Goal: Task Accomplishment & Management: Manage account settings

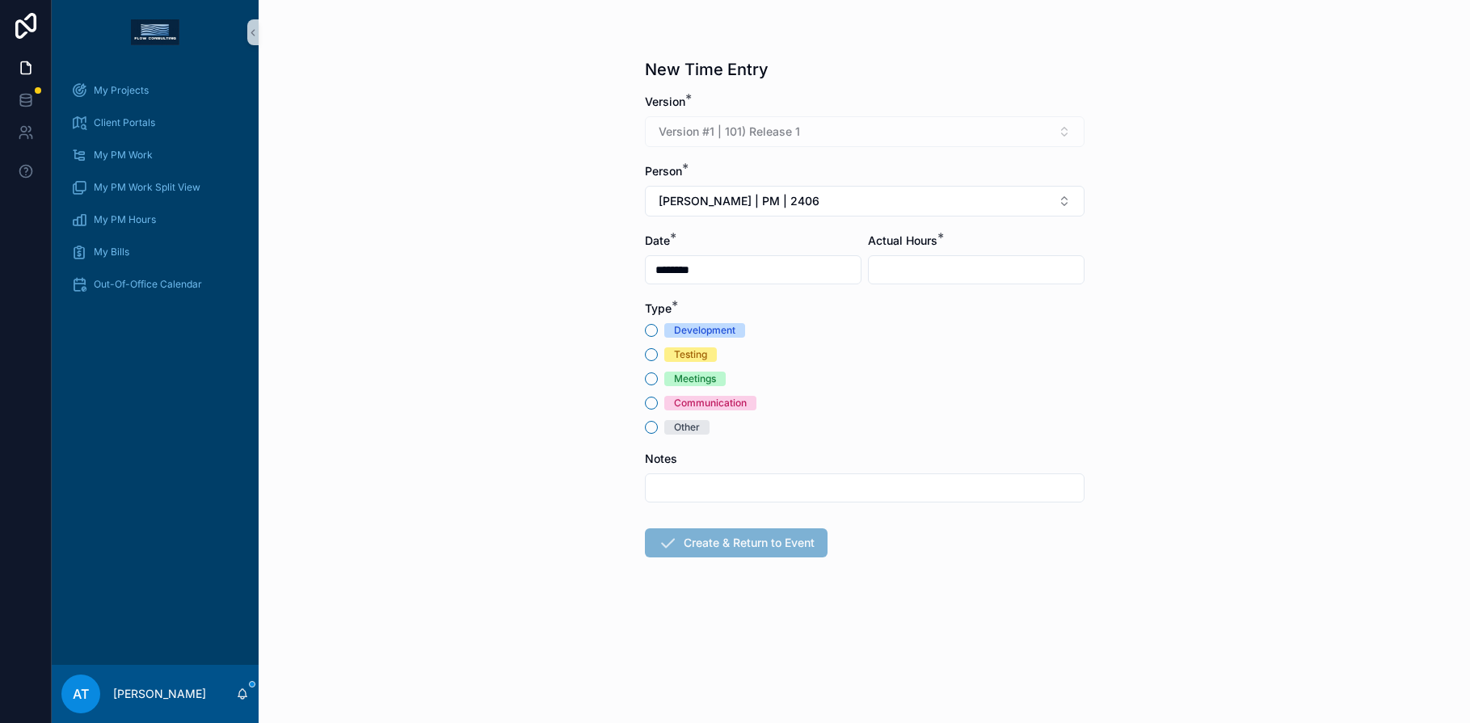
click at [695, 375] on div "Meetings" at bounding box center [695, 379] width 42 height 15
click at [658, 375] on button "Meetings" at bounding box center [651, 379] width 13 height 13
click at [744, 206] on span "[PERSON_NAME] | PM | 2406" at bounding box center [739, 201] width 161 height 16
click at [744, 297] on span "[PERSON_NAME] | PM | 2508" at bounding box center [736, 293] width 160 height 16
click at [905, 269] on input "scrollable content" at bounding box center [976, 270] width 215 height 23
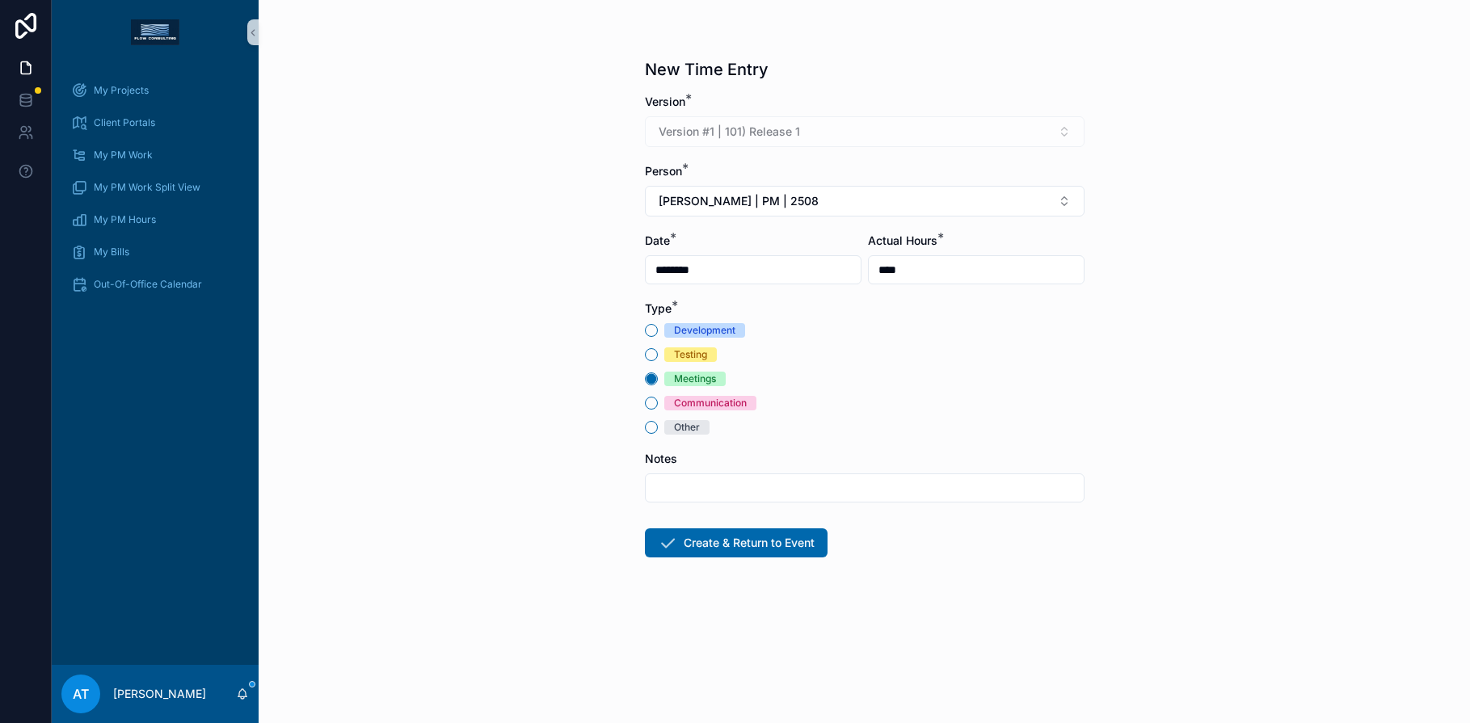
type input "****"
click at [681, 489] on input "scrollable content" at bounding box center [865, 488] width 438 height 23
type input "**********"
click at [720, 548] on button "Create & Return to Event" at bounding box center [736, 543] width 183 height 29
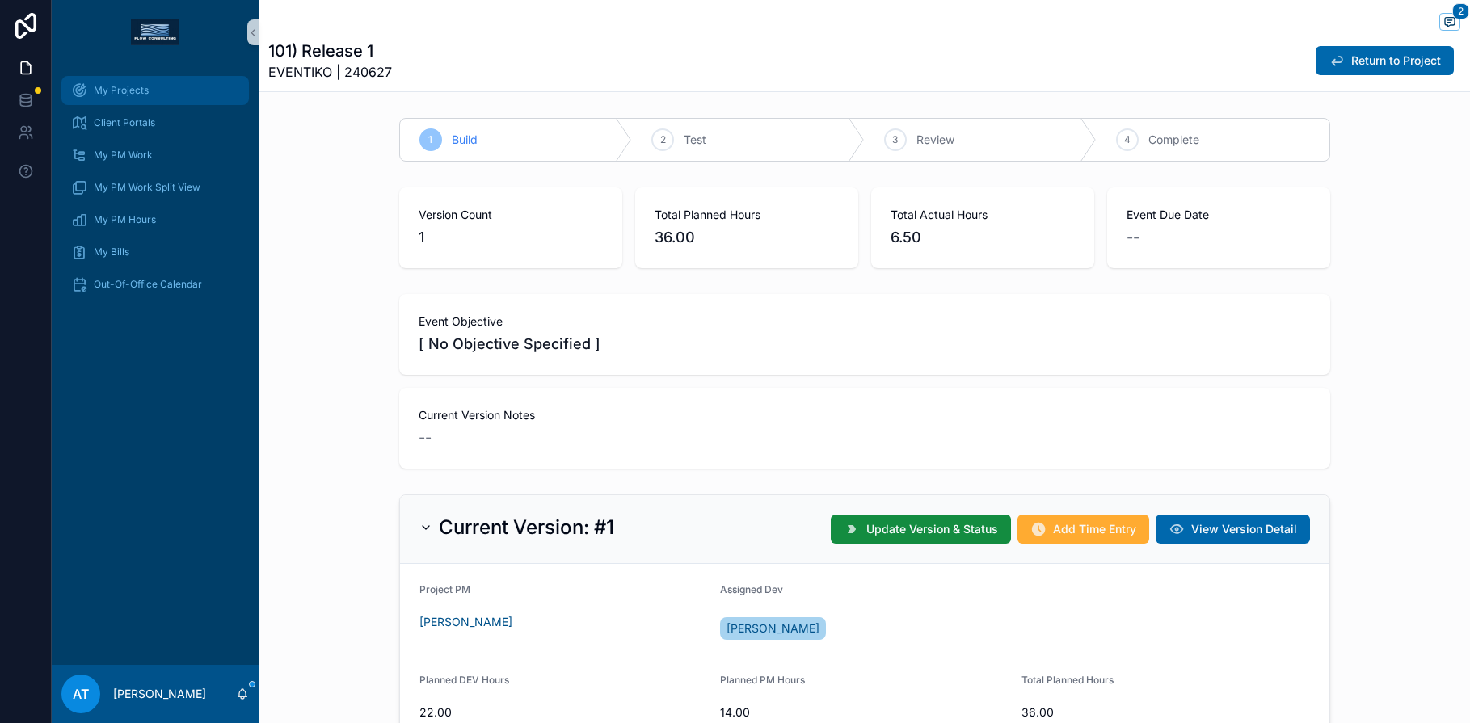
click at [138, 95] on span "My Projects" at bounding box center [121, 90] width 55 height 13
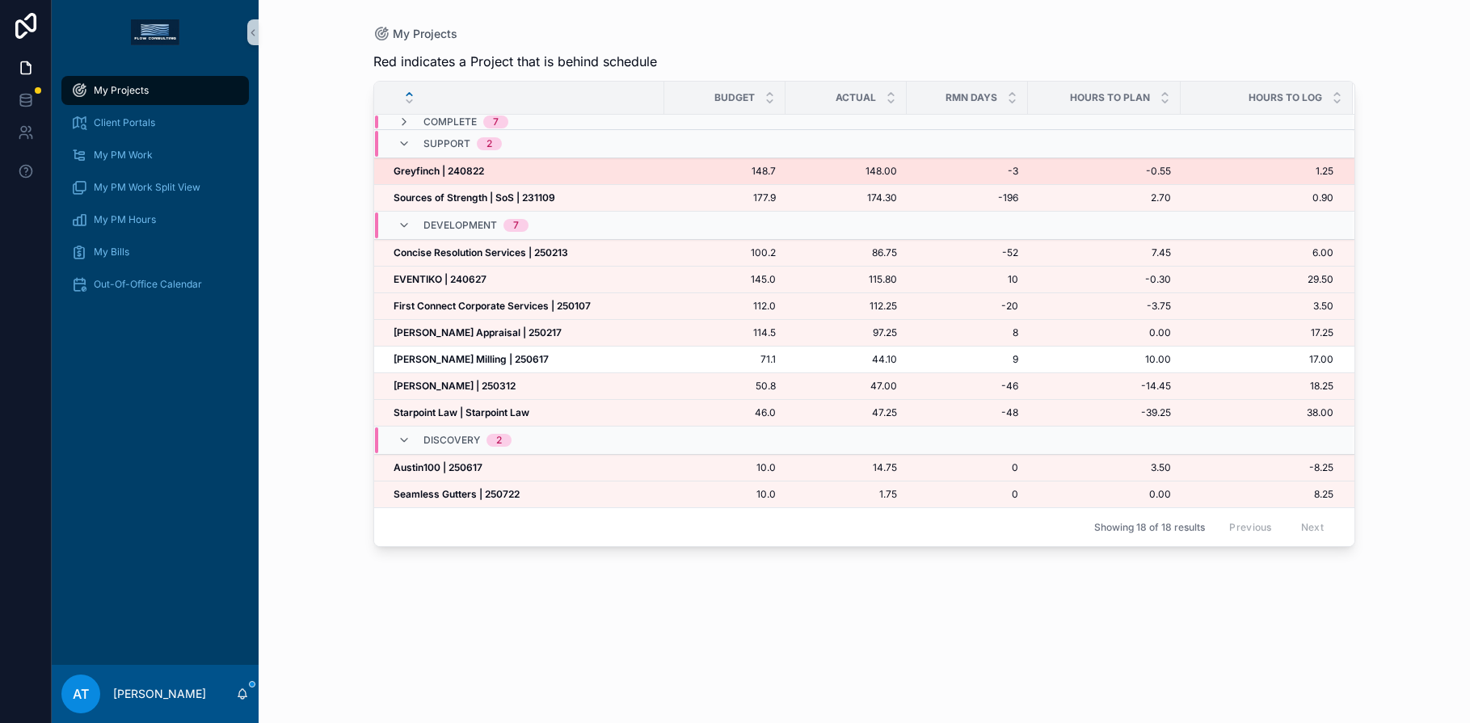
click at [497, 175] on div "Greyfinch | 240822 Greyfinch | 240822" at bounding box center [524, 171] width 261 height 13
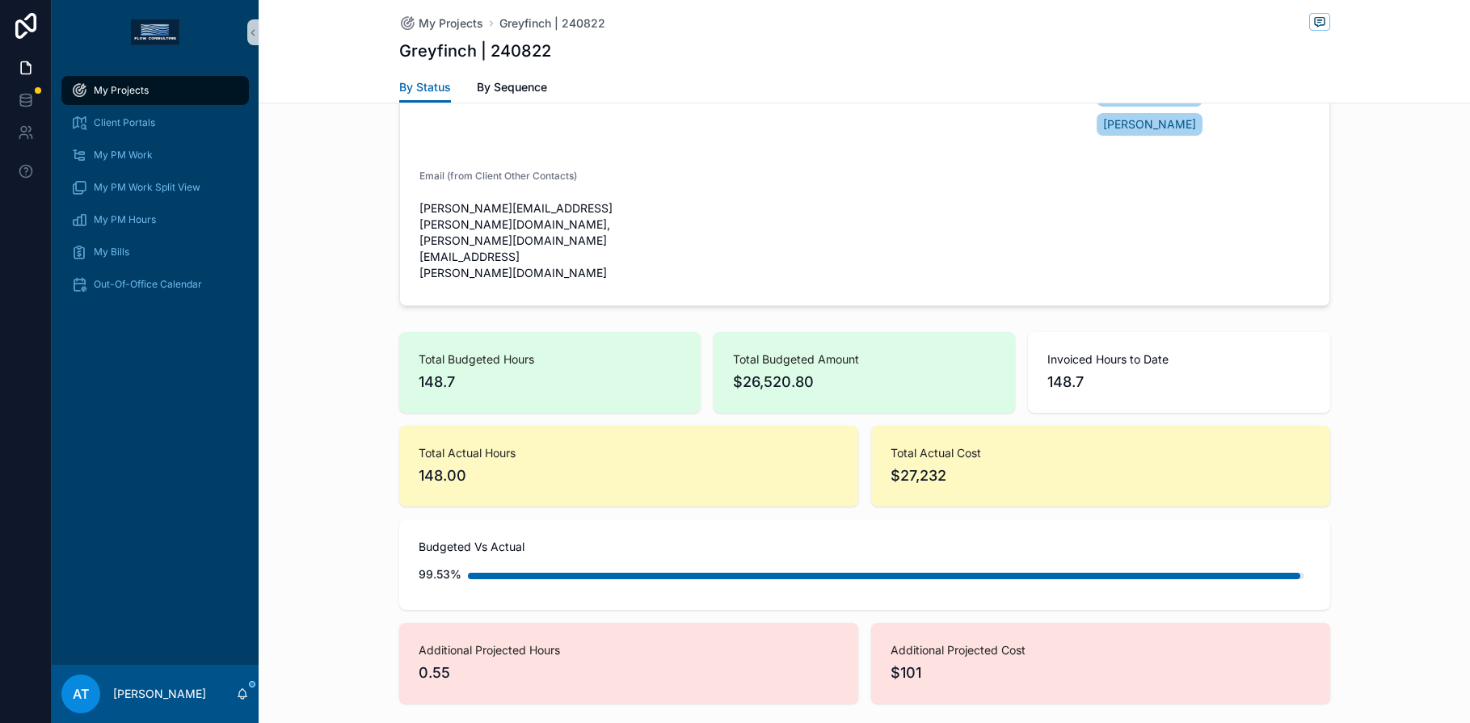
scroll to position [1211, 0]
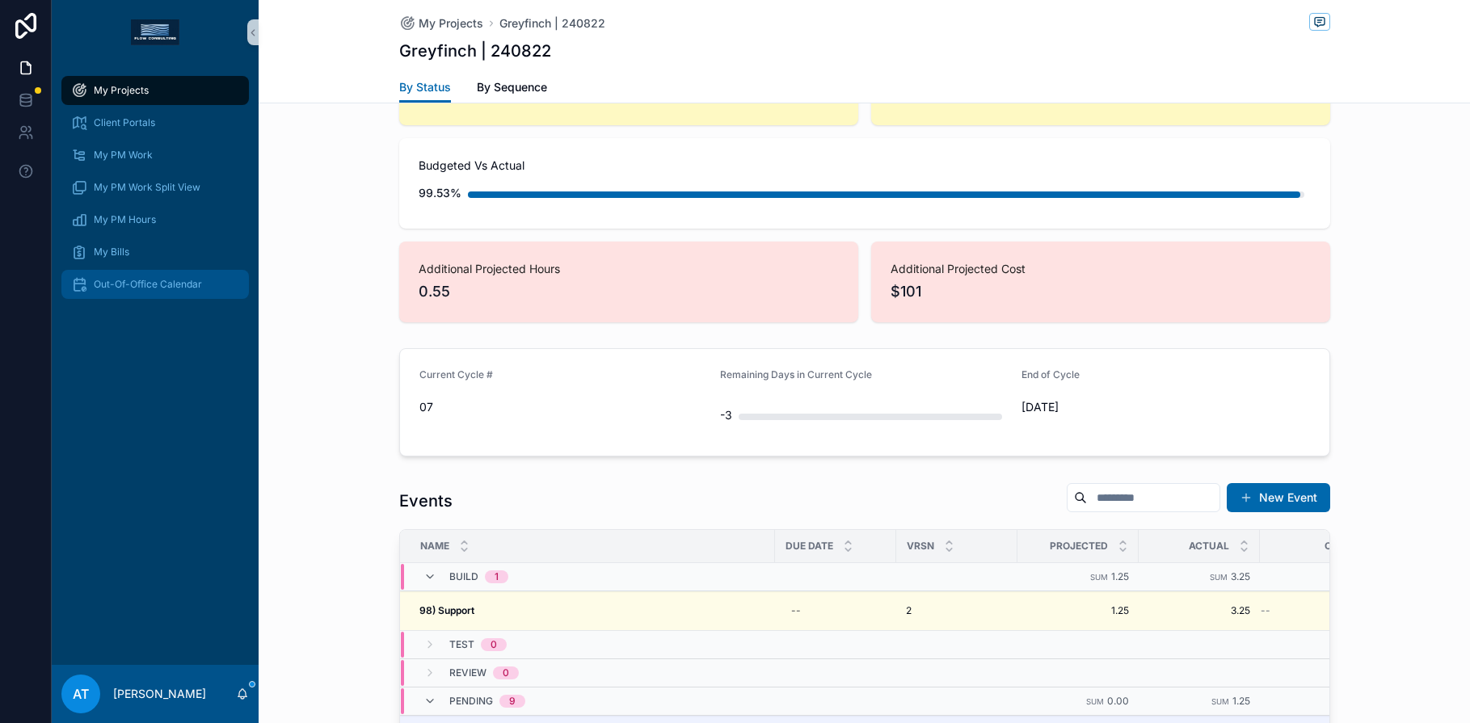
click at [135, 286] on span "Out-Of-Office Calendar" at bounding box center [148, 284] width 108 height 13
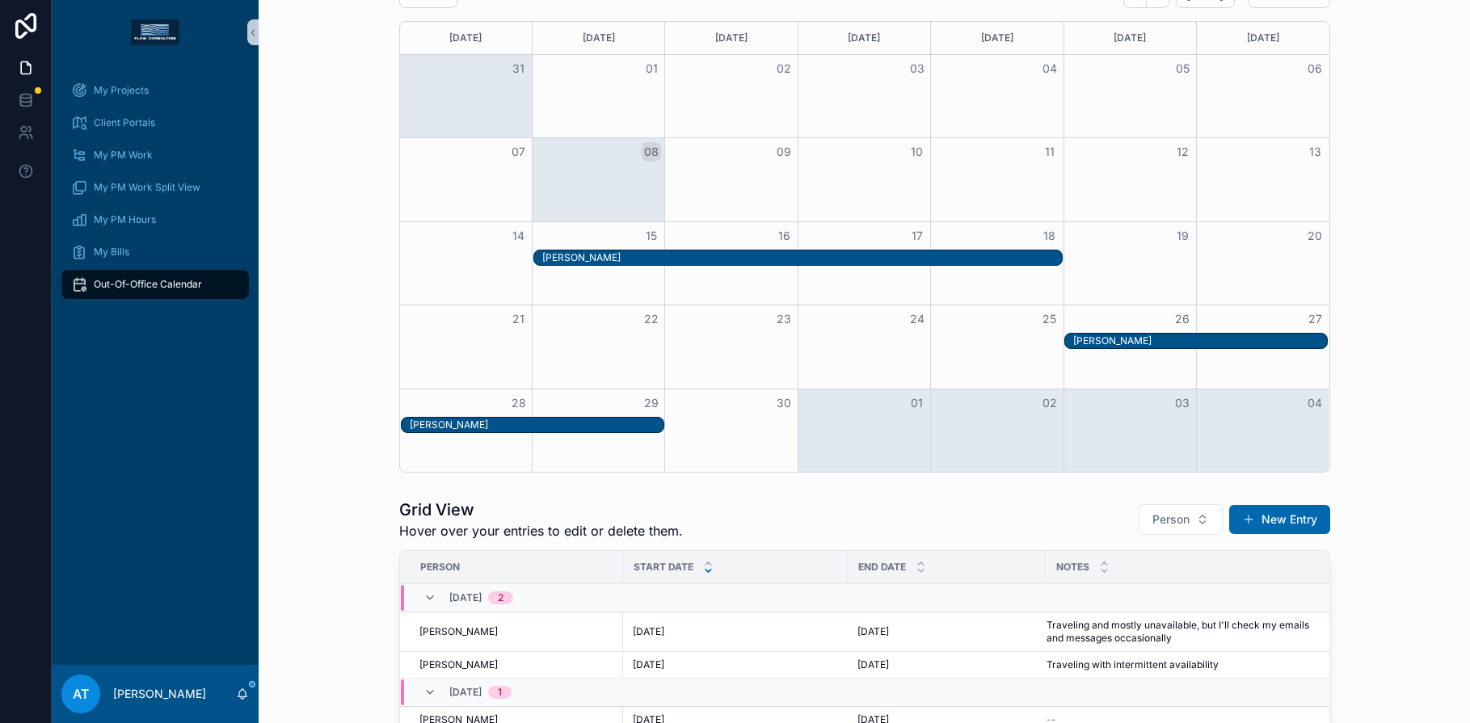
scroll to position [90, 0]
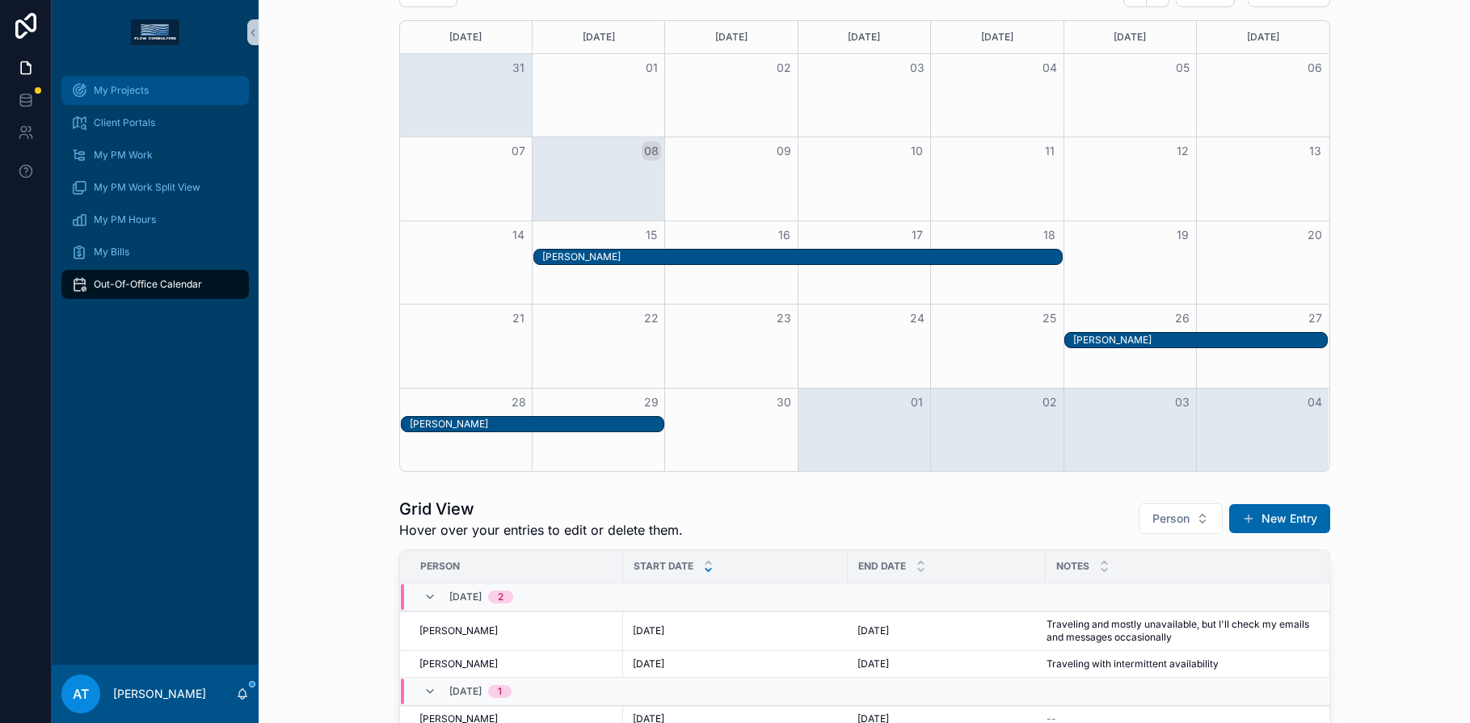
click at [111, 102] on div "My Projects" at bounding box center [155, 91] width 168 height 26
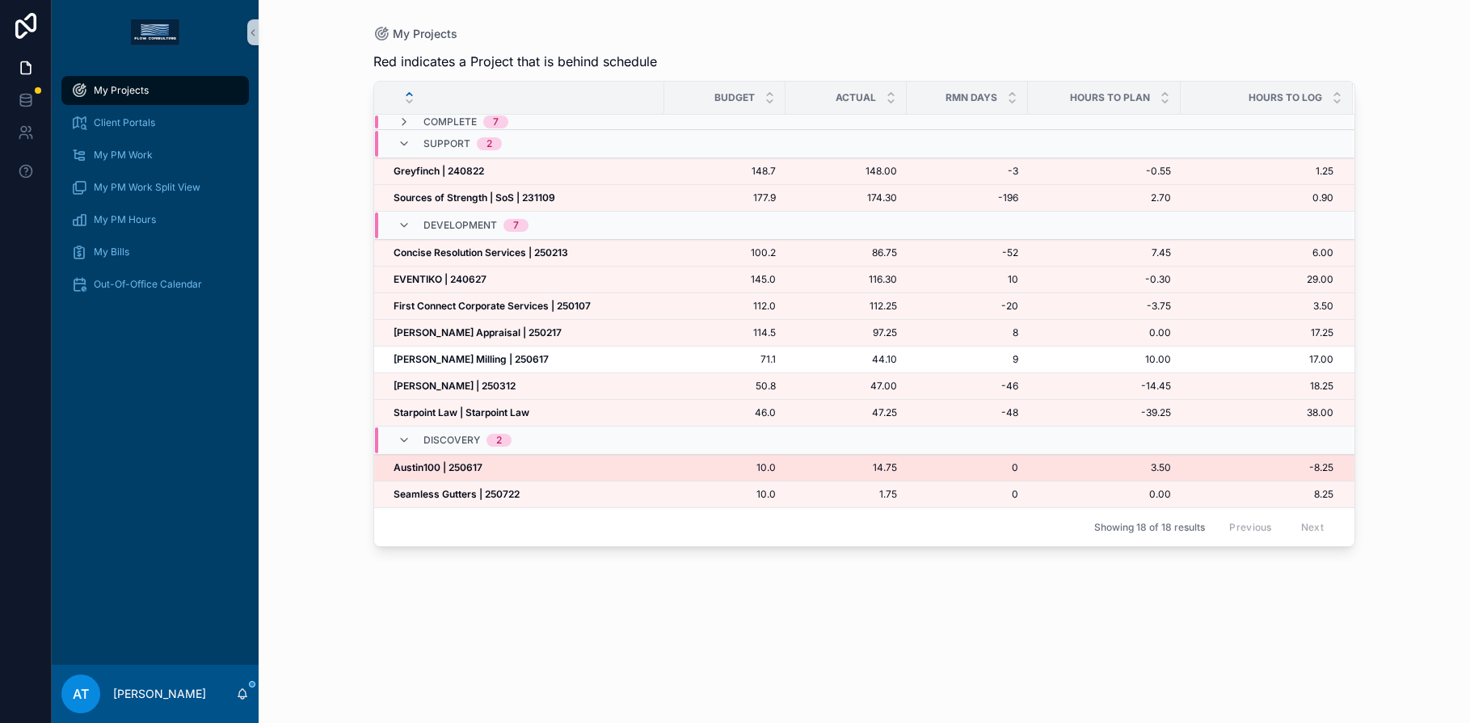
click at [532, 470] on div "Austin100 | 250617 Austin100 | 250617" at bounding box center [524, 468] width 261 height 13
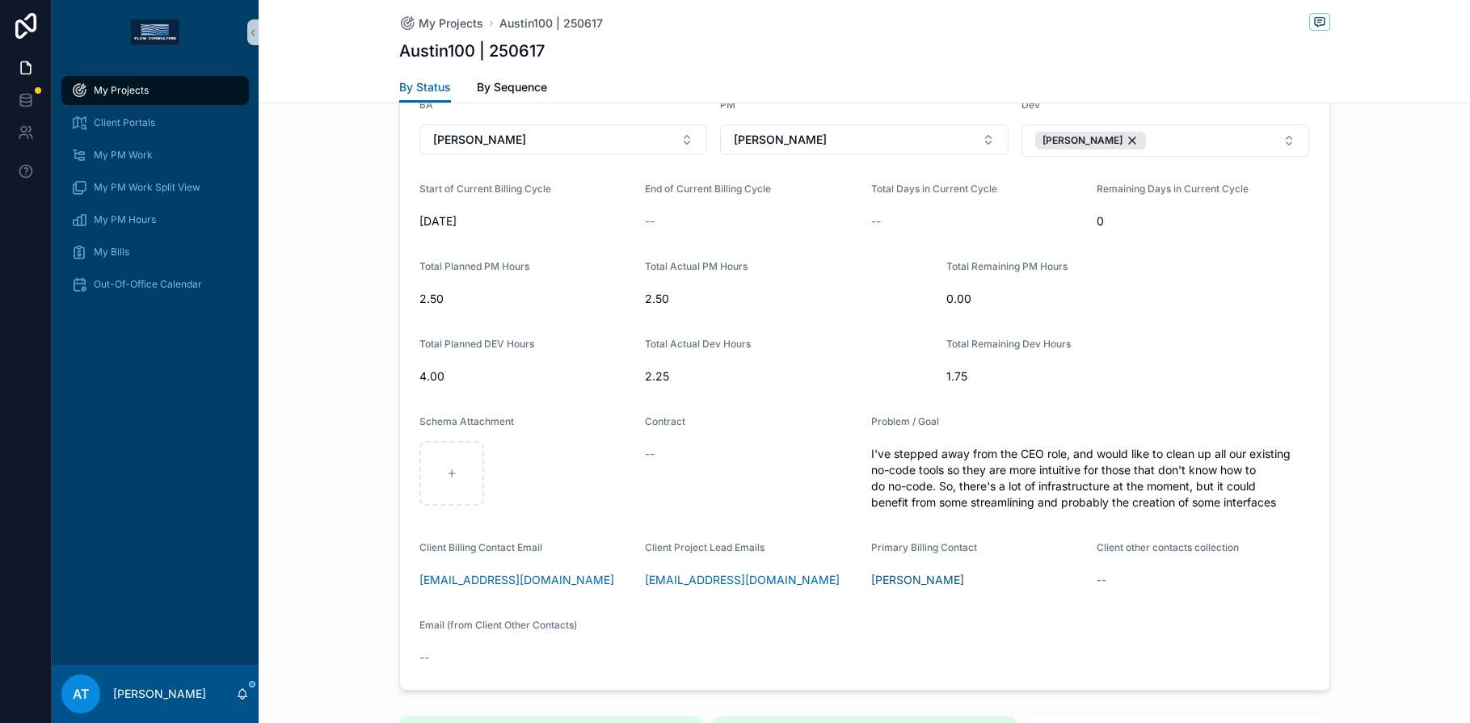
scroll to position [135, 0]
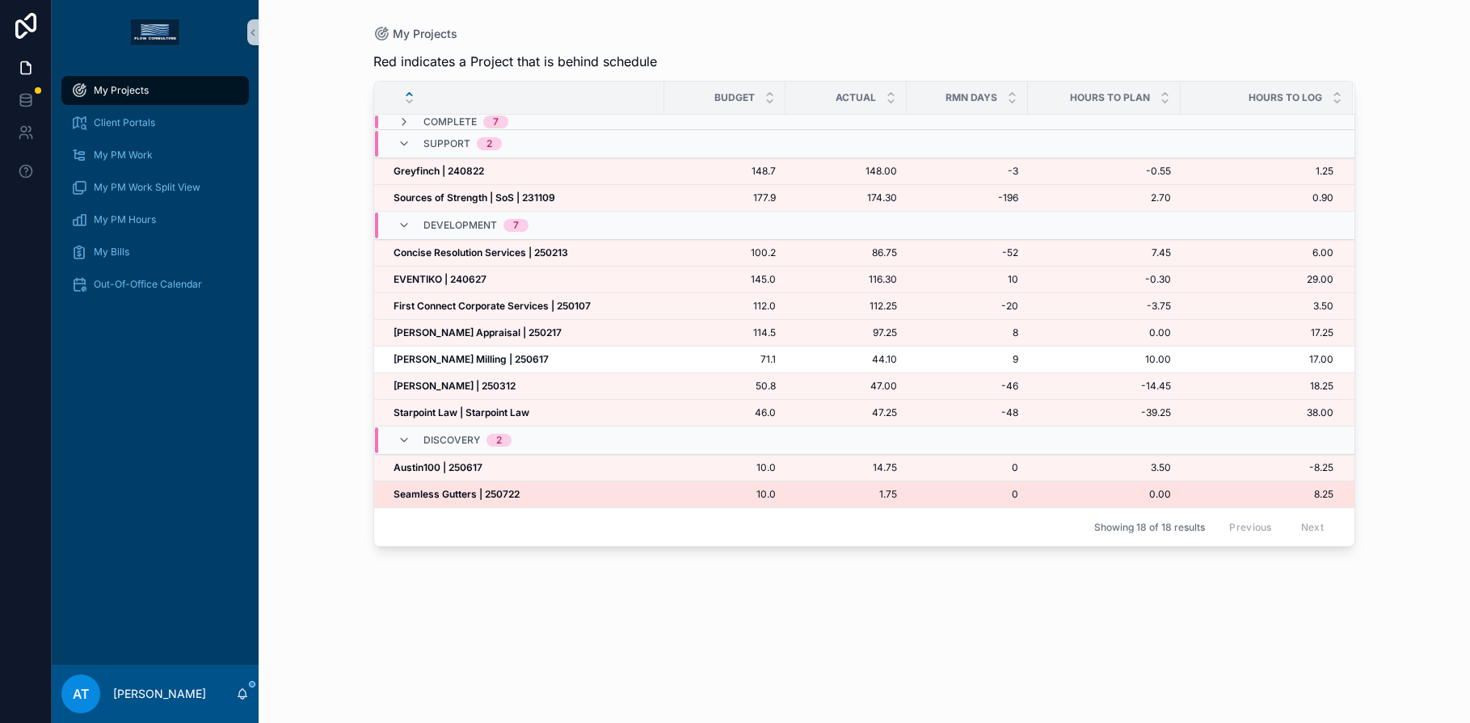
click at [554, 496] on div "Seamless Gutters | 250722 Seamless Gutters | 250722" at bounding box center [524, 494] width 261 height 13
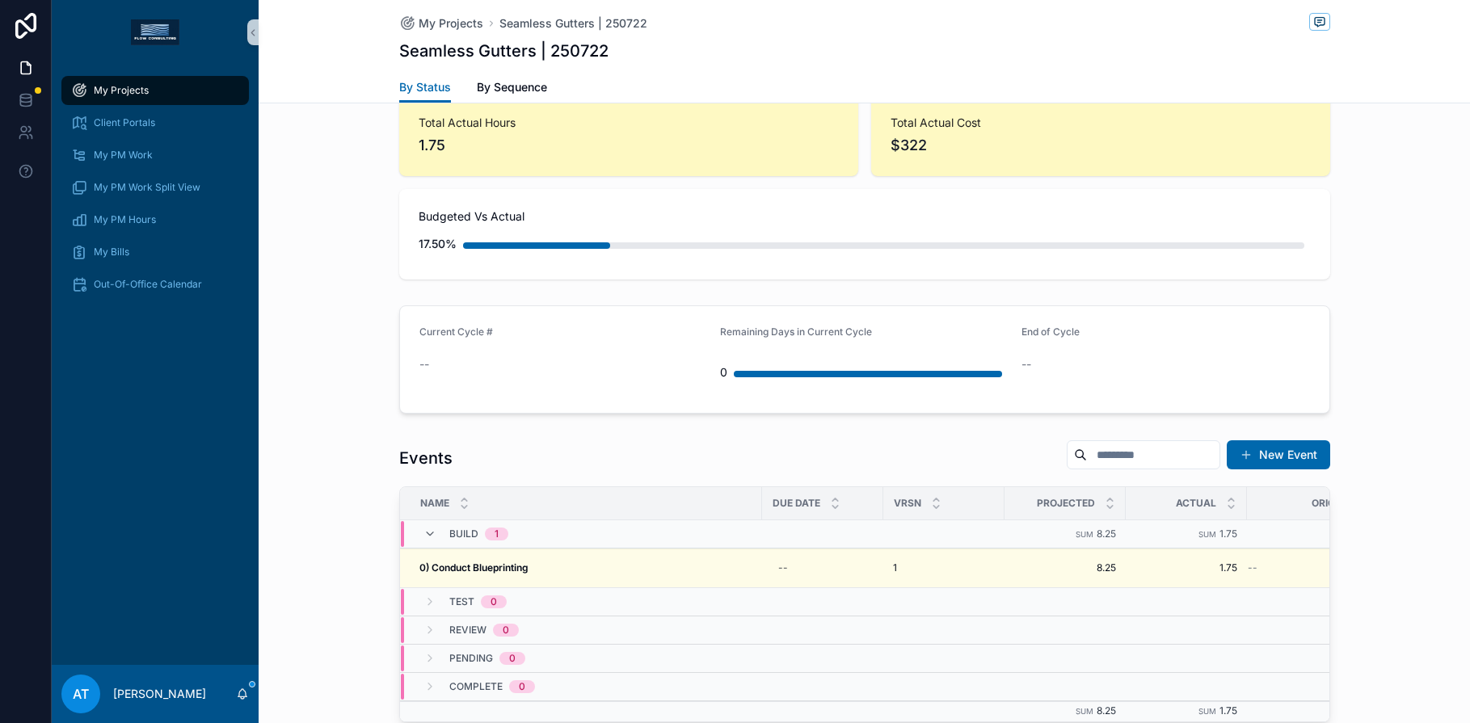
scroll to position [1133, 0]
click at [118, 95] on span "My Projects" at bounding box center [121, 90] width 55 height 13
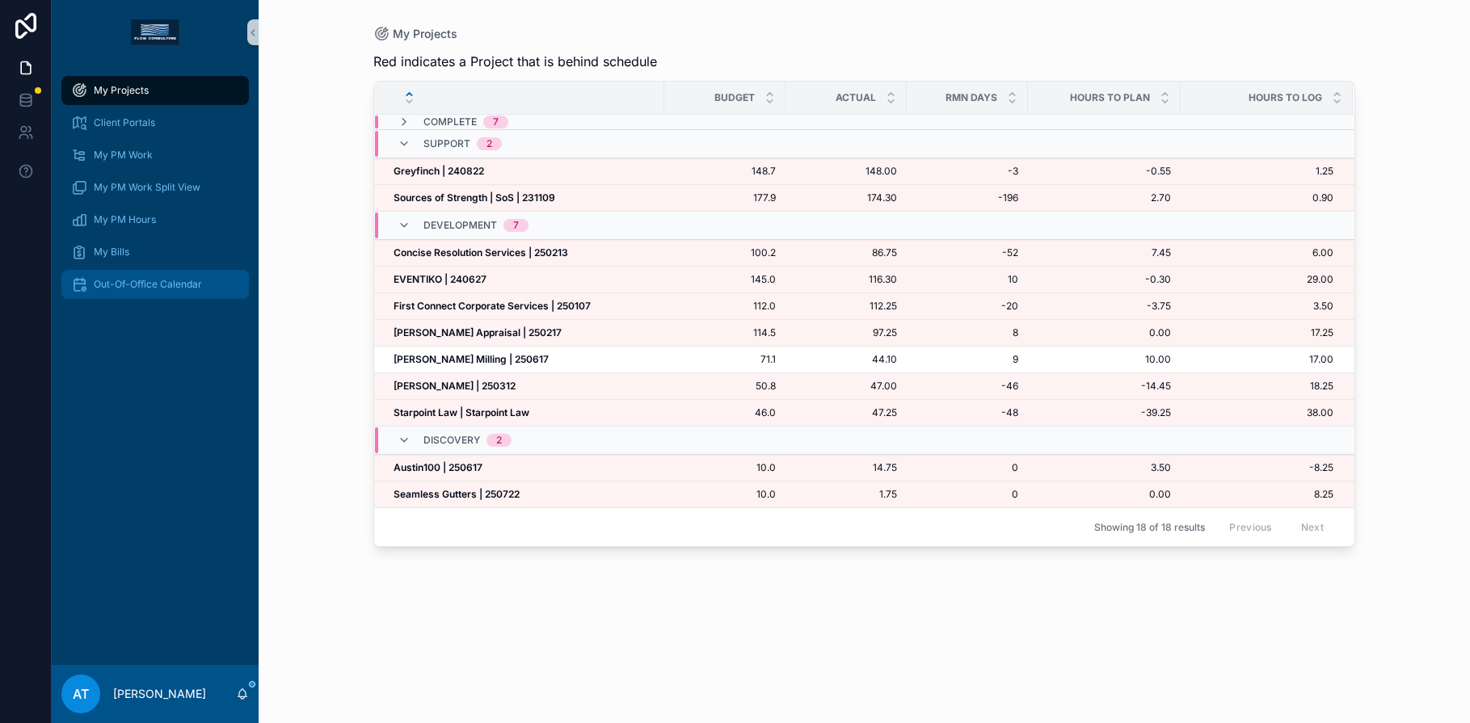
click at [148, 285] on span "Out-Of-Office Calendar" at bounding box center [148, 284] width 108 height 13
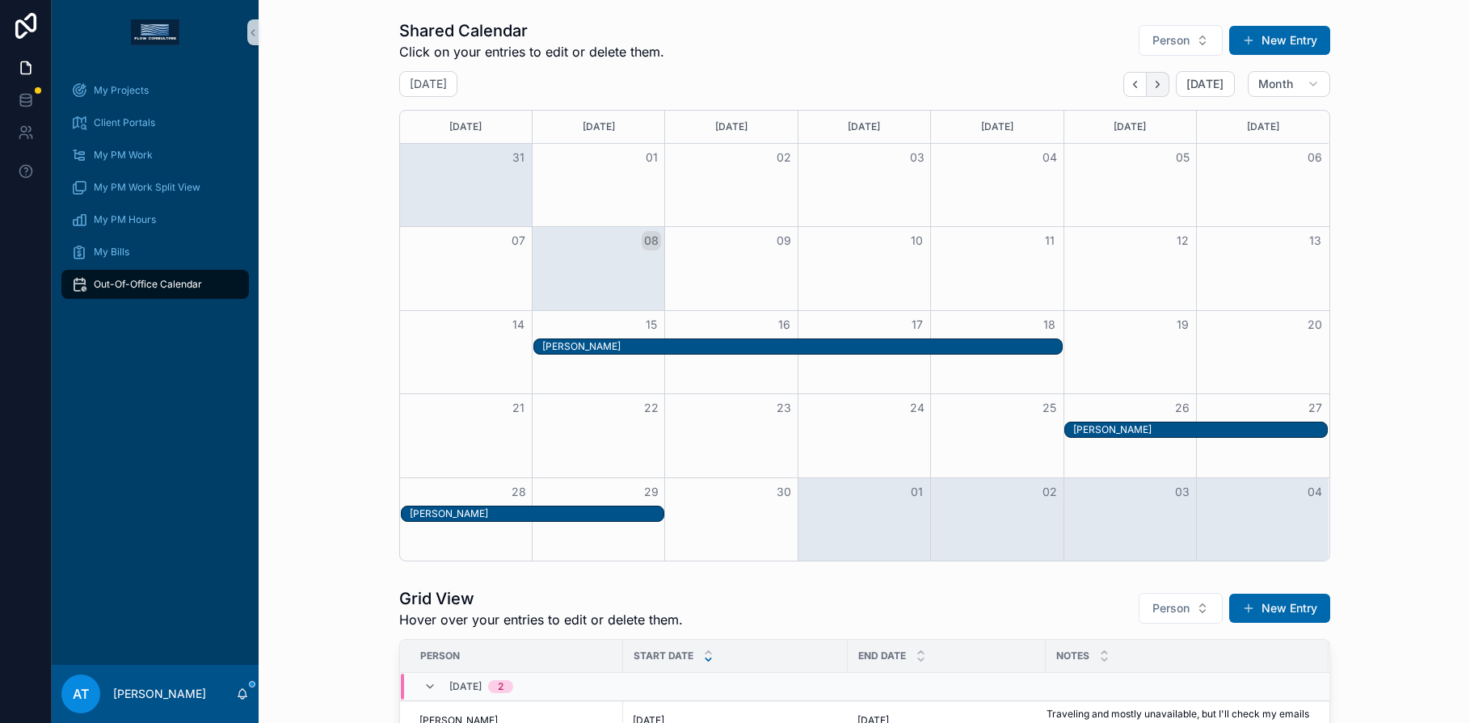
click at [1156, 83] on icon "Next" at bounding box center [1157, 84] width 3 height 6
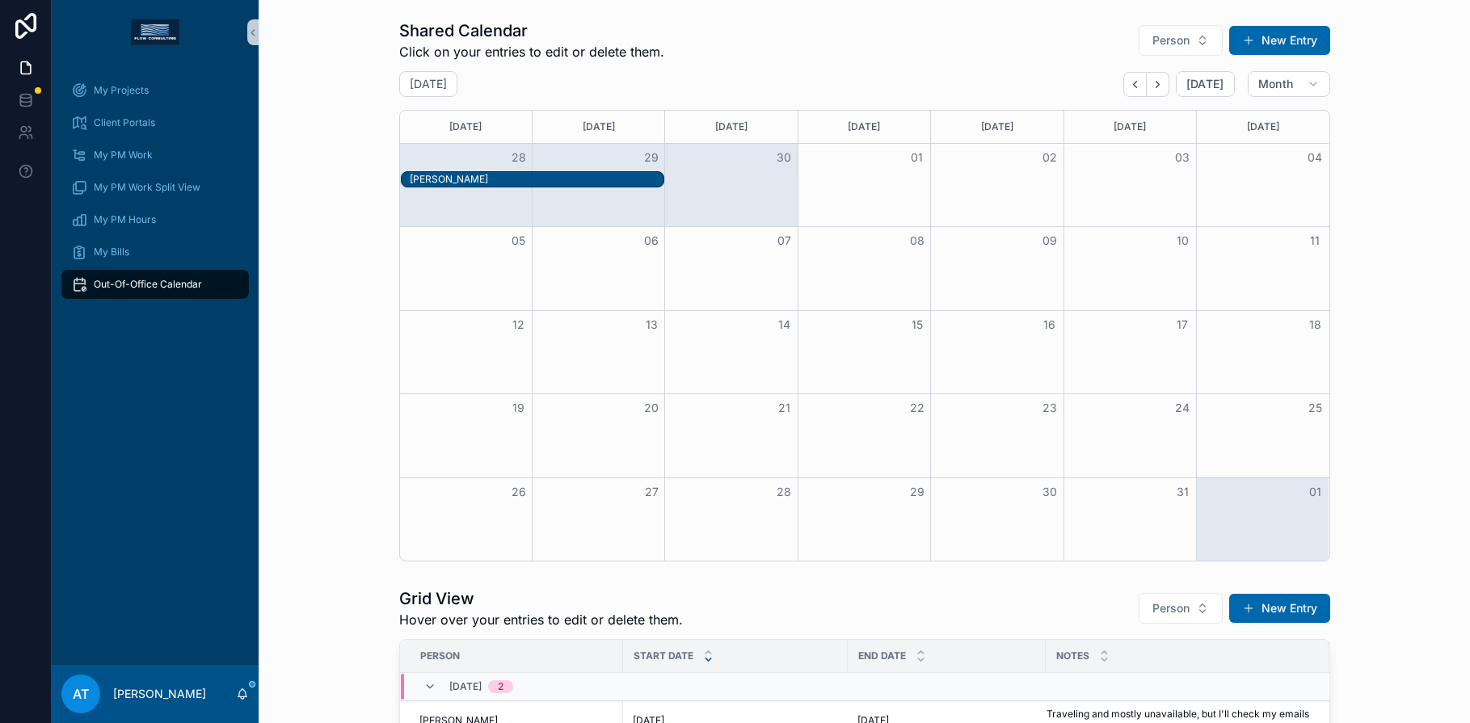
click at [1140, 88] on button "Back" at bounding box center [1135, 84] width 23 height 25
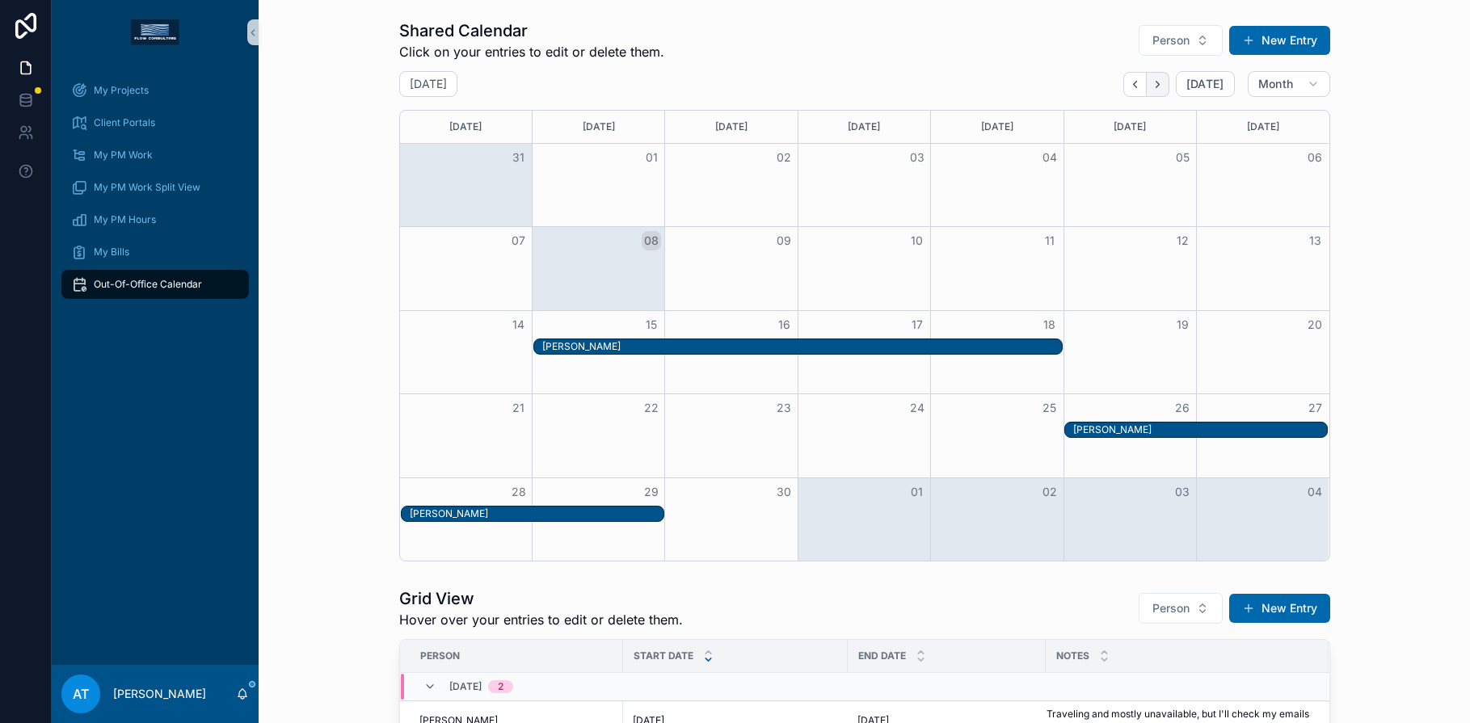
click at [1152, 89] on icon "Next" at bounding box center [1158, 84] width 12 height 12
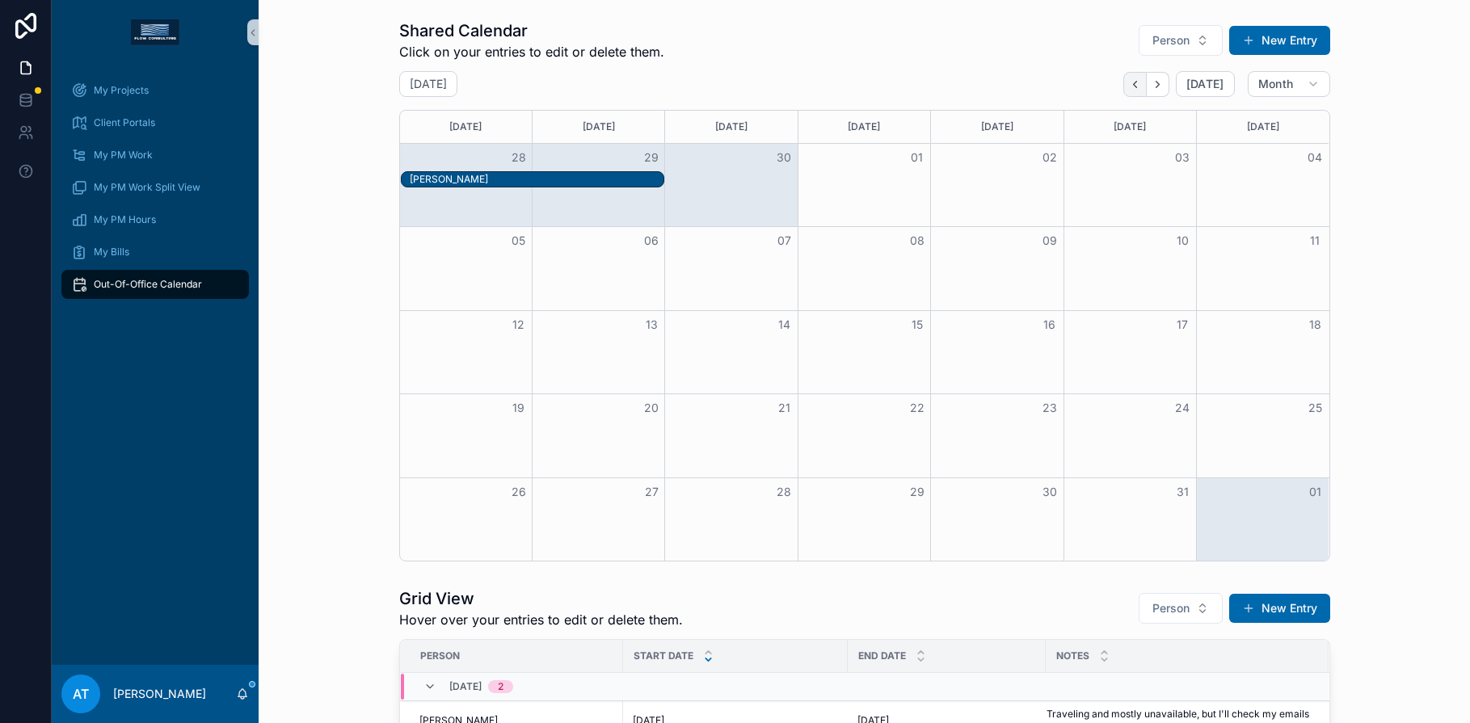
click at [1128, 91] on button "Back" at bounding box center [1135, 84] width 23 height 25
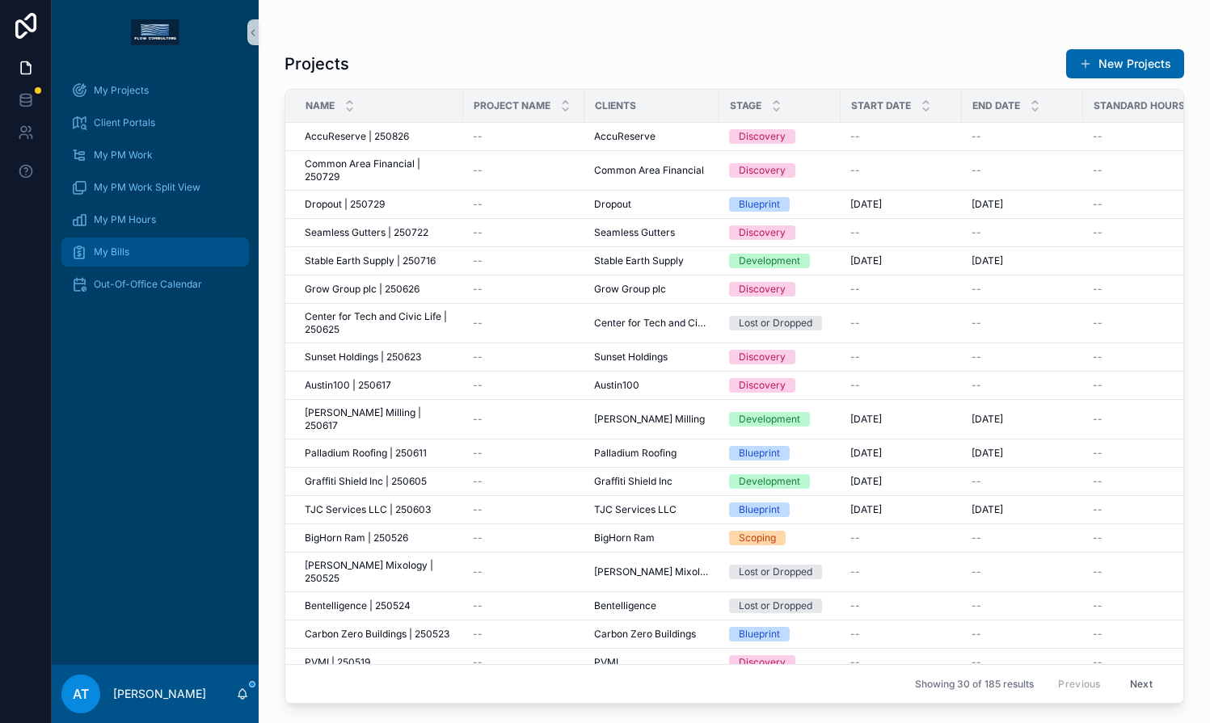
click at [134, 258] on div "My Bills" at bounding box center [155, 252] width 168 height 26
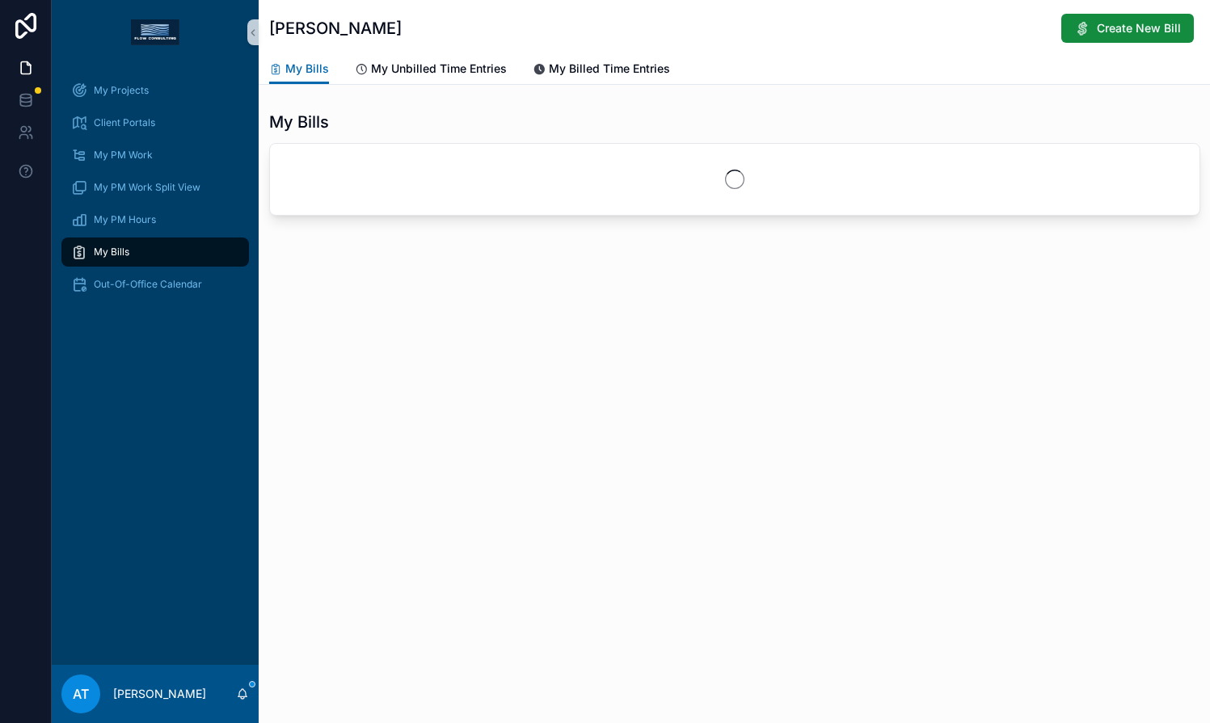
click at [432, 72] on span "My Unbilled Time Entries" at bounding box center [439, 69] width 136 height 16
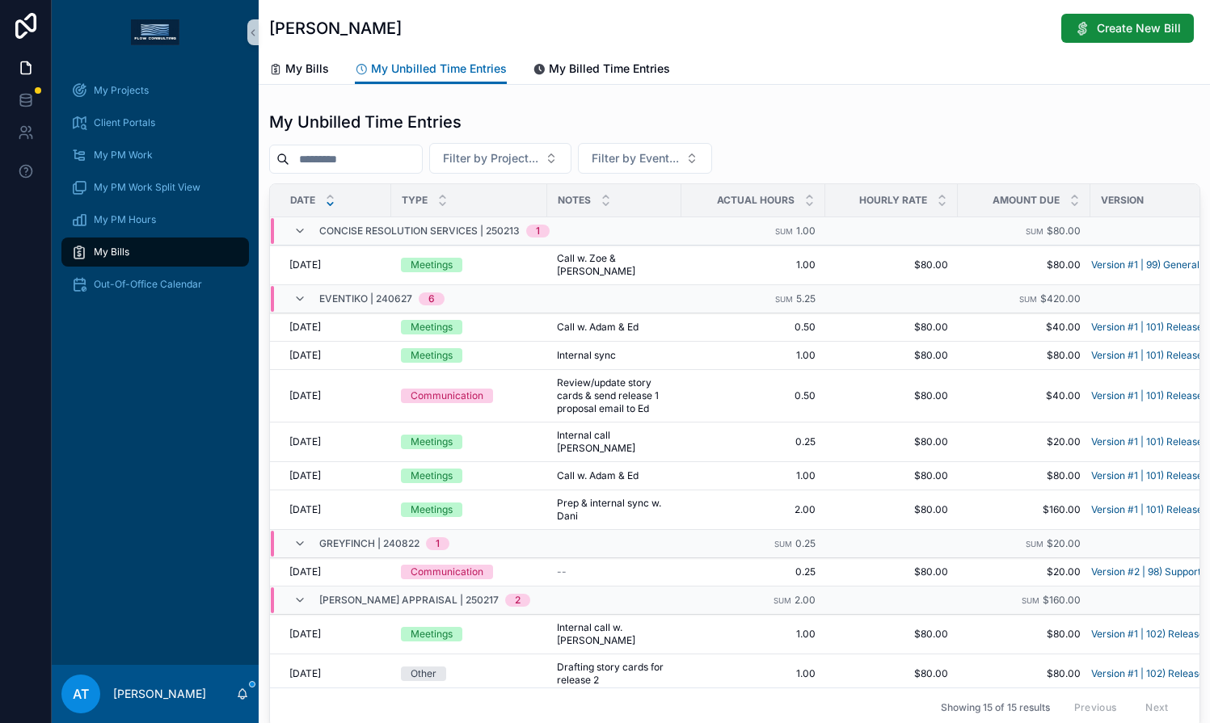
scroll to position [249, 0]
